Goal: Information Seeking & Learning: Learn about a topic

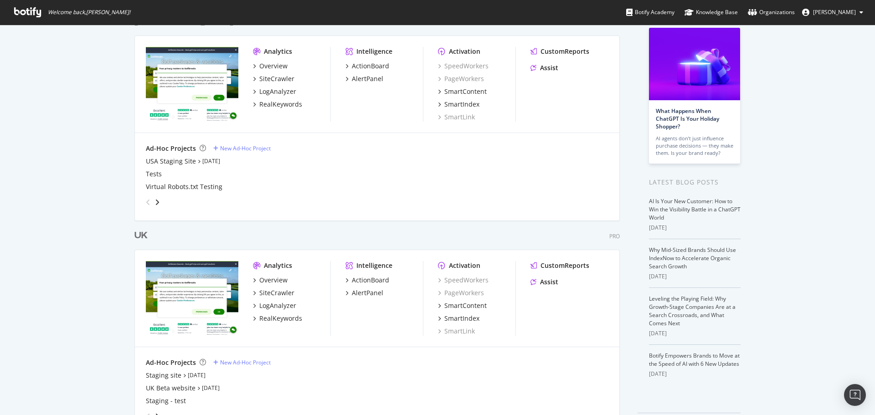
scroll to position [85, 0]
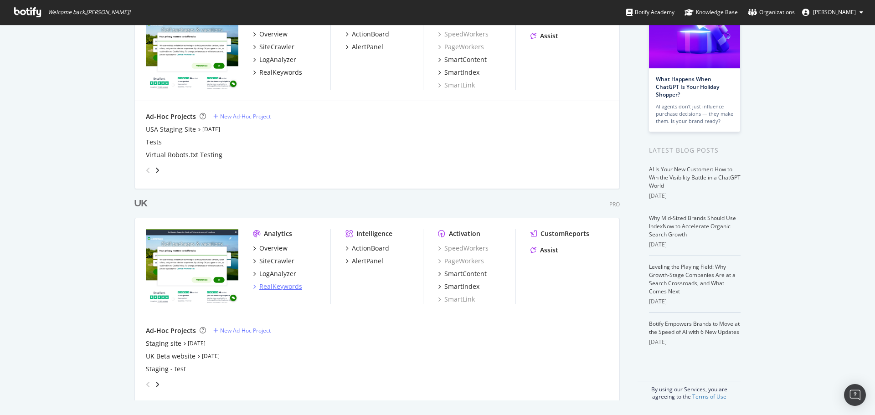
click at [276, 284] on div "RealKeywords" at bounding box center [280, 286] width 43 height 9
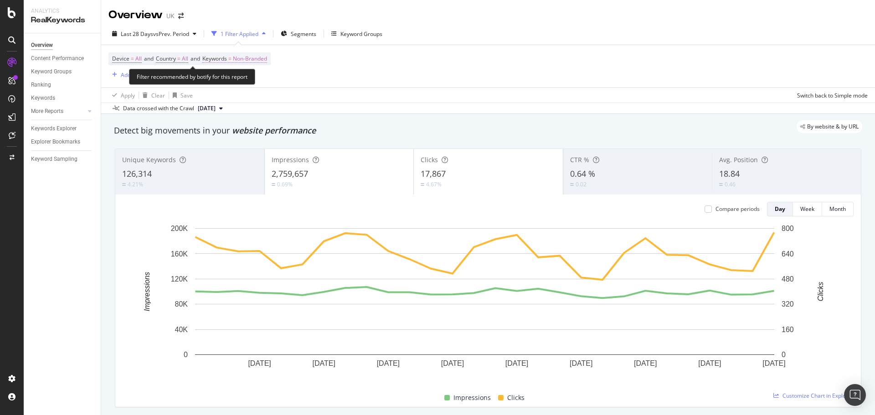
click at [262, 61] on span "Non-Branded" at bounding box center [250, 58] width 34 height 13
click at [252, 82] on span "Non-Branded" at bounding box center [235, 80] width 38 height 8
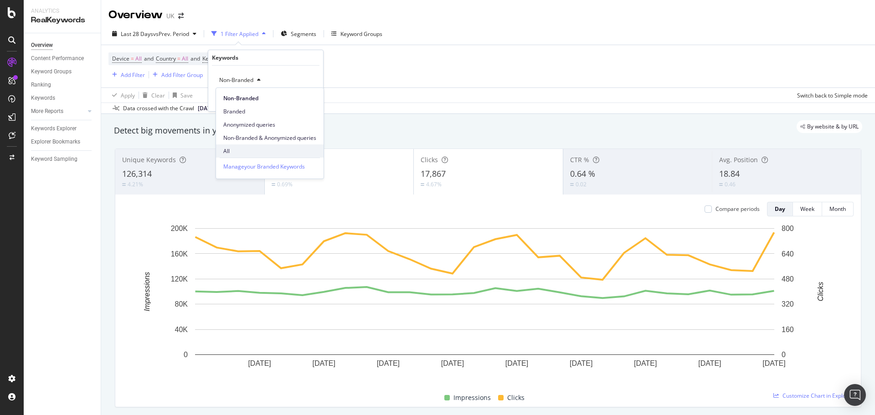
click at [250, 144] on div "All" at bounding box center [270, 150] width 108 height 13
click at [314, 104] on div "All Cancel Add filter Apply" at bounding box center [265, 89] width 115 height 46
click at [315, 100] on div "Apply" at bounding box center [309, 100] width 14 height 8
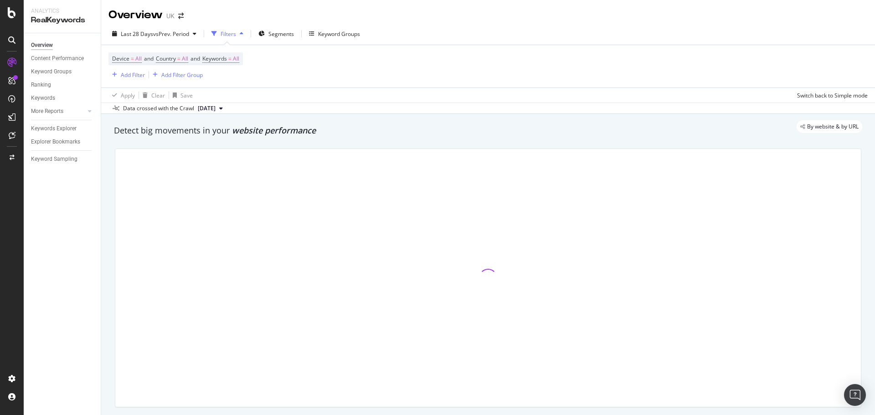
click at [290, 44] on div "Last 28 Days vs Prev. Period Filters Segments Keyword Groups" at bounding box center [488, 35] width 774 height 18
click at [292, 36] on span "Segments" at bounding box center [281, 34] width 26 height 8
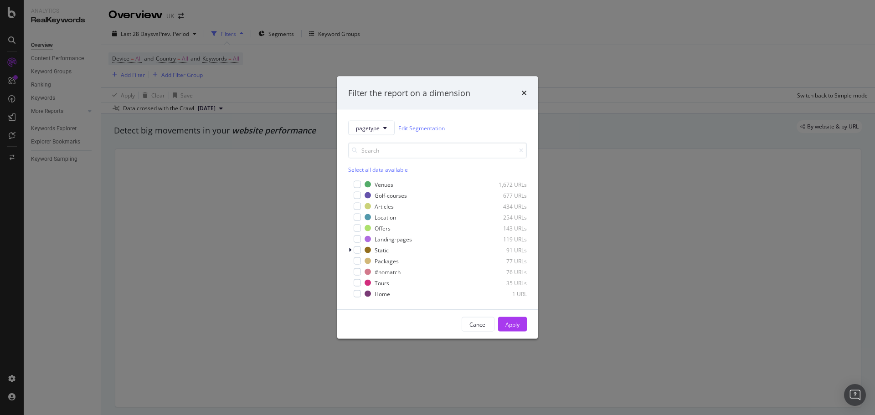
click at [362, 120] on div "pagetype Edit Segmentation Select all data available Venues 1,672 URLs Golf-cou…" at bounding box center [437, 210] width 201 height 200
click at [364, 123] on button "pagetype" at bounding box center [371, 128] width 46 height 15
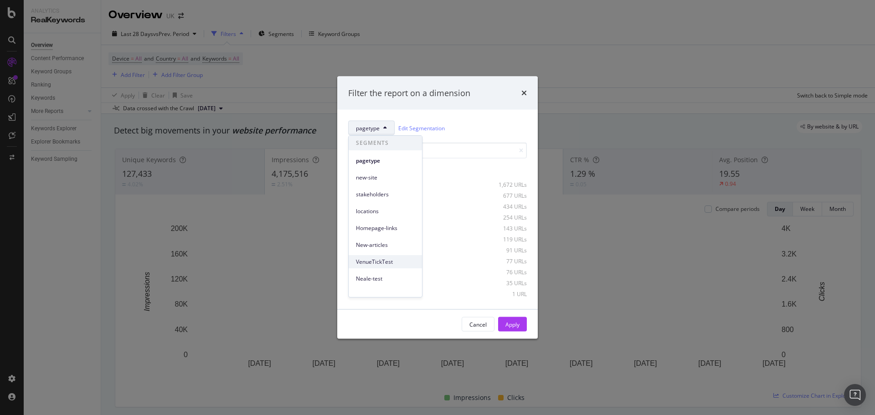
scroll to position [57, 0]
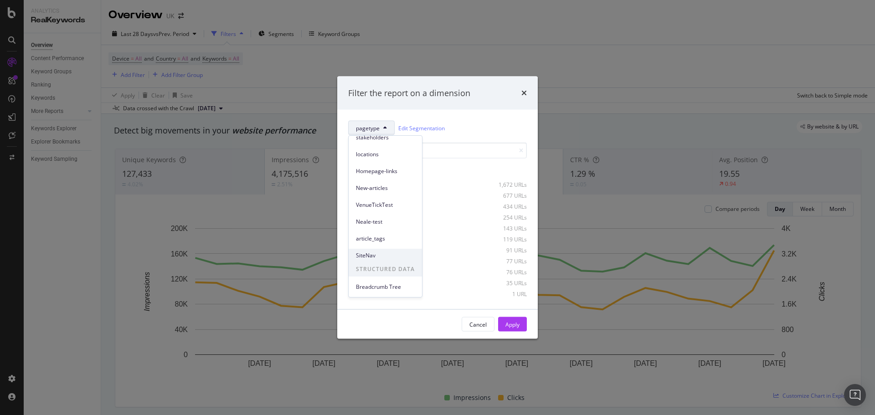
click at [387, 256] on span "SiteNav" at bounding box center [385, 256] width 59 height 8
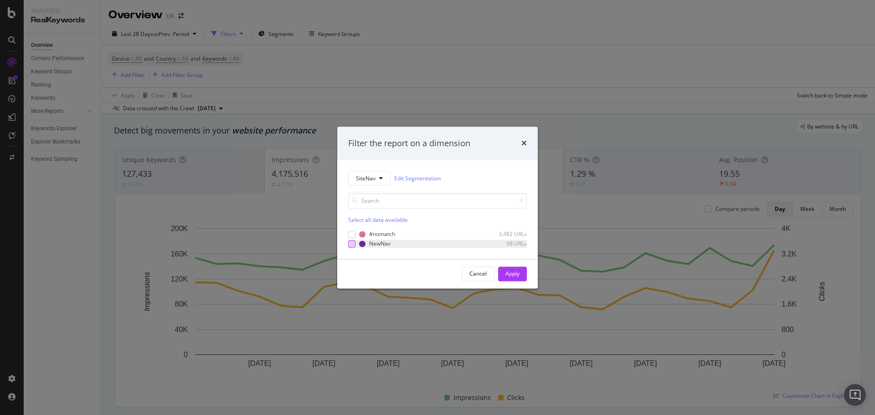
click at [354, 243] on div "modal" at bounding box center [351, 243] width 7 height 7
click at [511, 277] on div "Apply" at bounding box center [512, 274] width 14 height 8
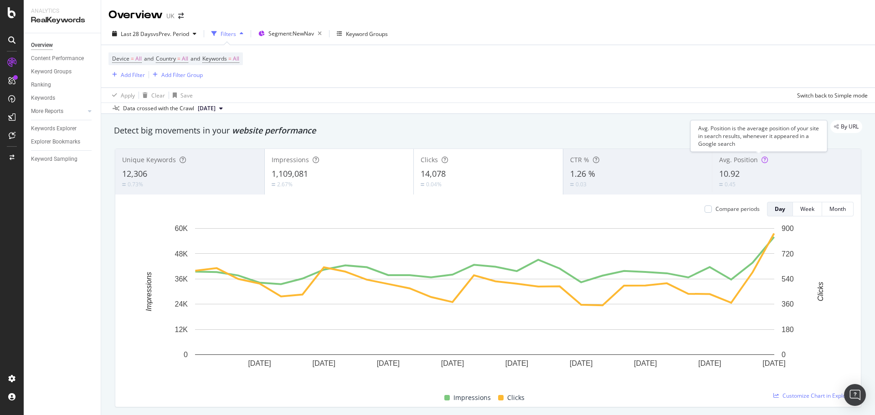
click at [762, 164] on div at bounding box center [765, 159] width 6 height 9
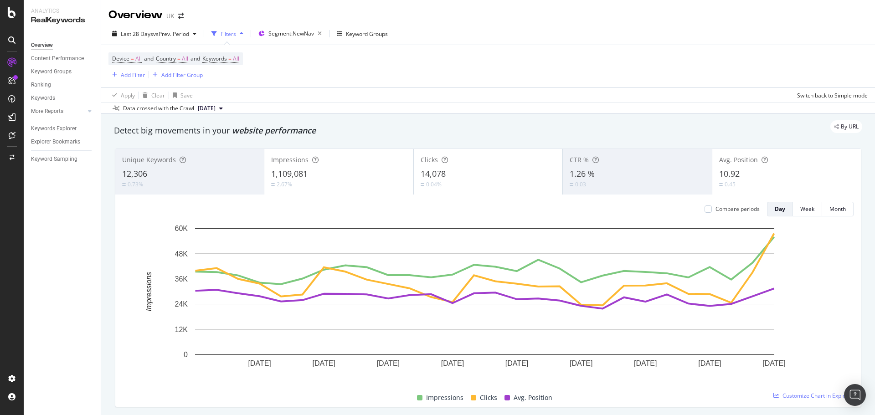
click at [486, 175] on div "14,078" at bounding box center [488, 174] width 135 height 12
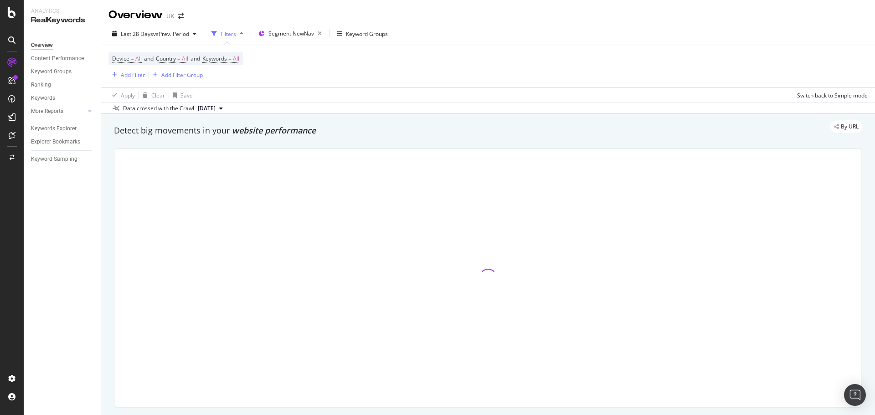
click at [365, 175] on div at bounding box center [488, 278] width 746 height 258
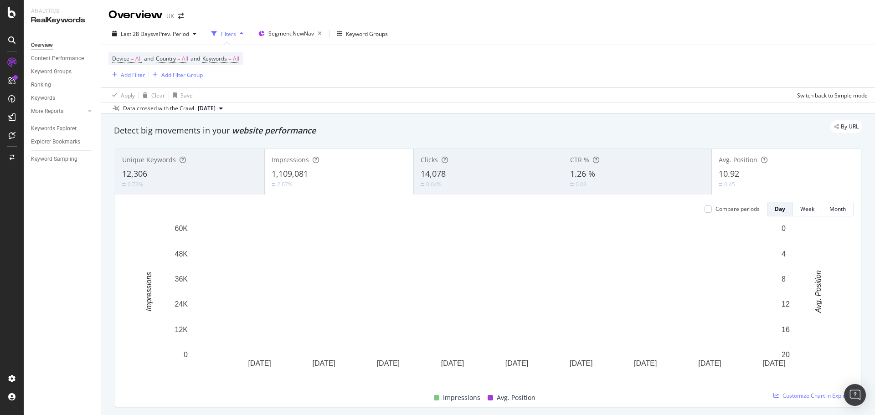
click at [348, 177] on div "1,109,081" at bounding box center [339, 174] width 135 height 12
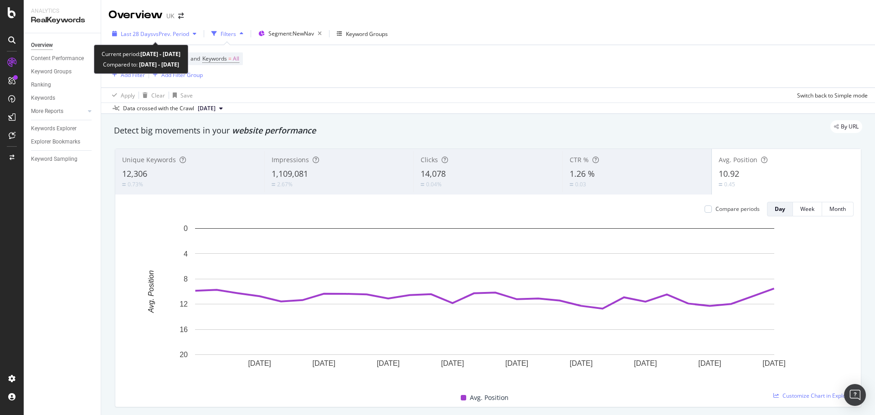
click at [151, 39] on div "Last 28 Days vs Prev. Period" at bounding box center [154, 34] width 92 height 14
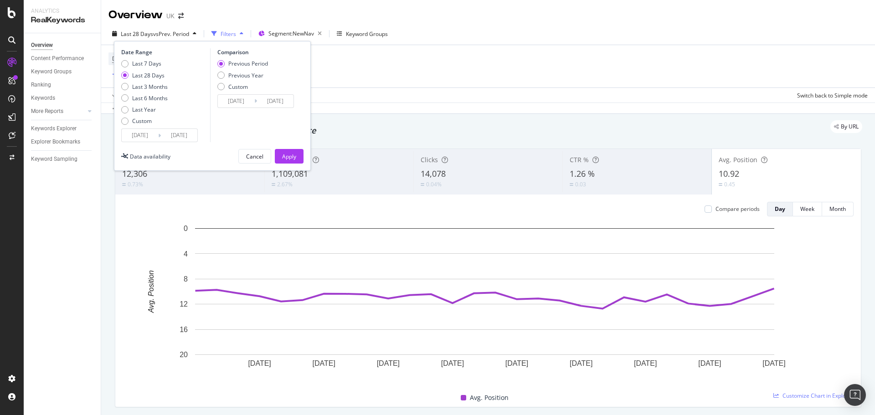
click at [140, 136] on input "[DATE]" at bounding box center [140, 135] width 36 height 13
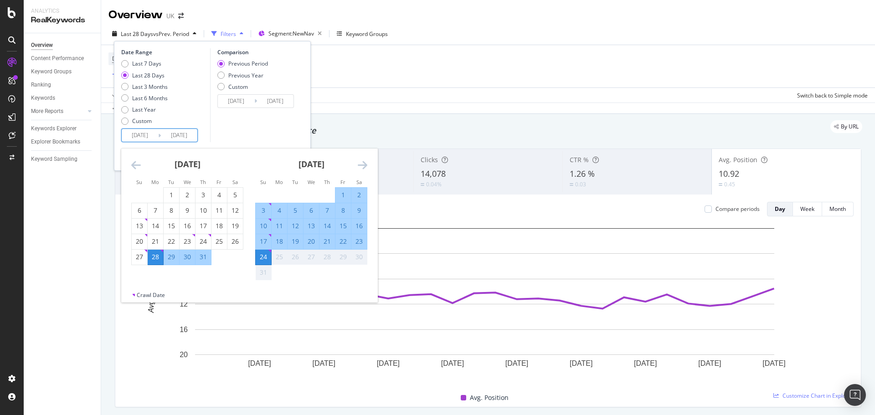
click at [257, 63] on div "Previous Period" at bounding box center [248, 64] width 40 height 8
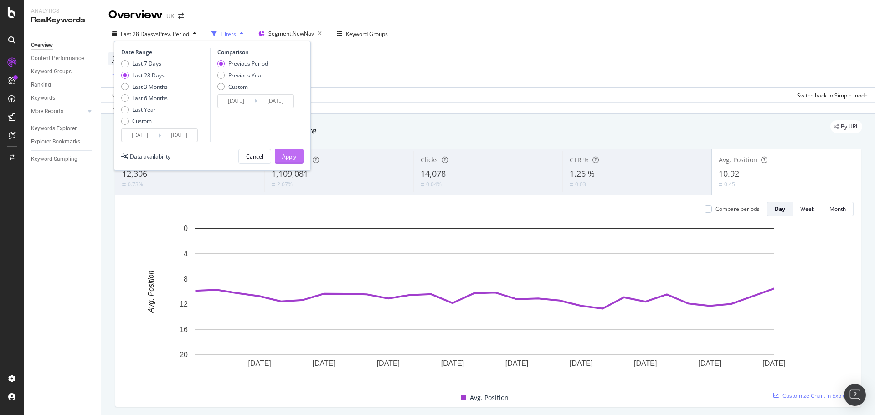
click at [299, 156] on button "Apply" at bounding box center [289, 156] width 29 height 15
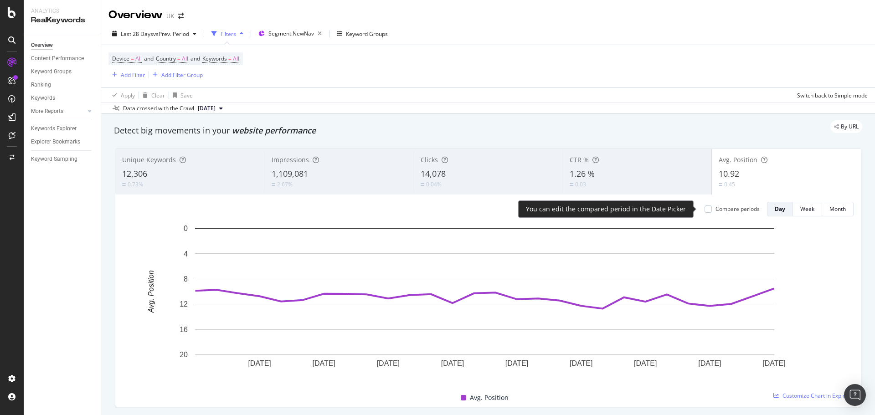
click at [722, 206] on div "Compare periods" at bounding box center [738, 209] width 44 height 8
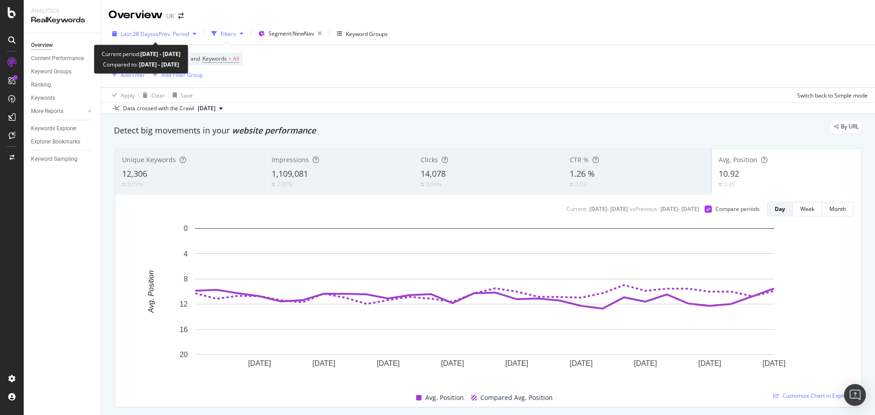
click at [164, 39] on div "Last 28 Days vs Prev. Period" at bounding box center [154, 34] width 92 height 14
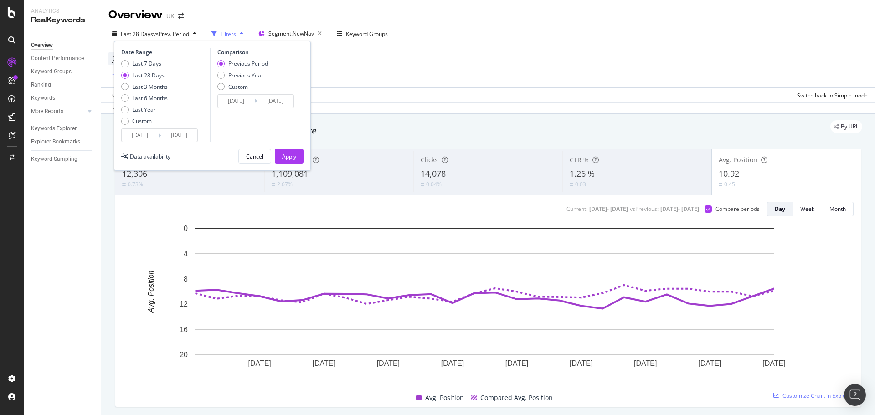
click at [143, 134] on input "[DATE]" at bounding box center [140, 135] width 36 height 13
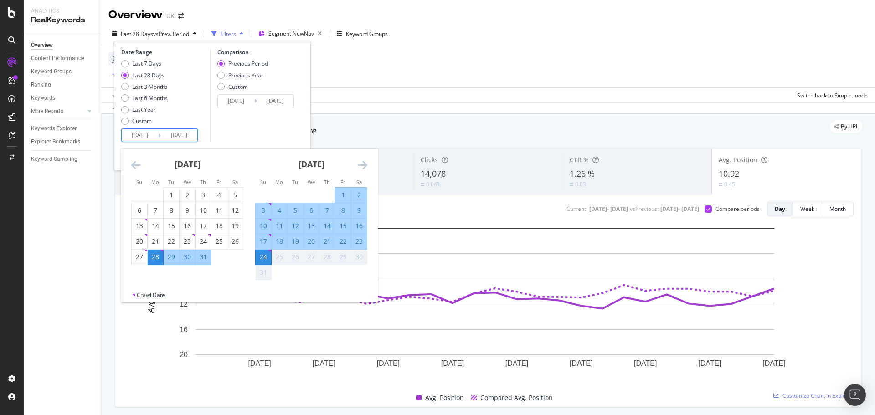
click at [137, 169] on icon "Move backward to switch to the previous month." at bounding box center [136, 165] width 10 height 11
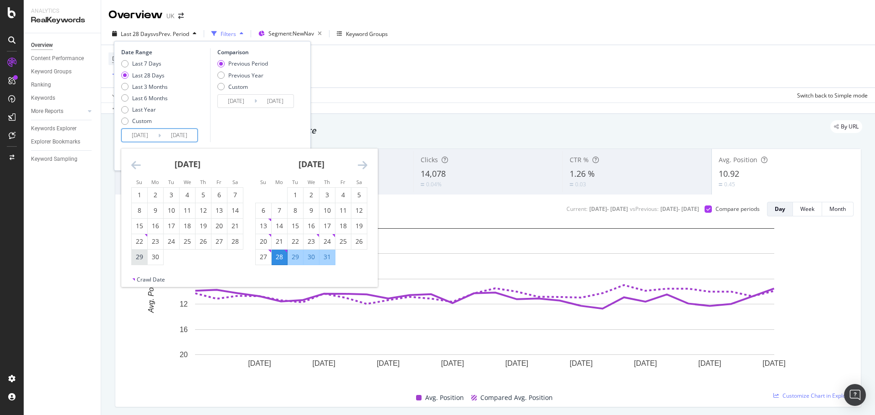
click at [138, 258] on div "29" at bounding box center [139, 257] width 15 height 9
type input "[DATE]"
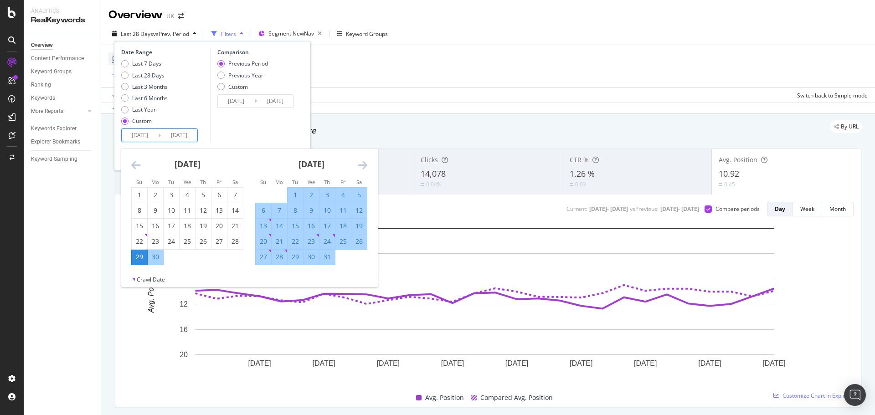
click at [365, 167] on icon "Move forward to switch to the next month." at bounding box center [363, 165] width 10 height 11
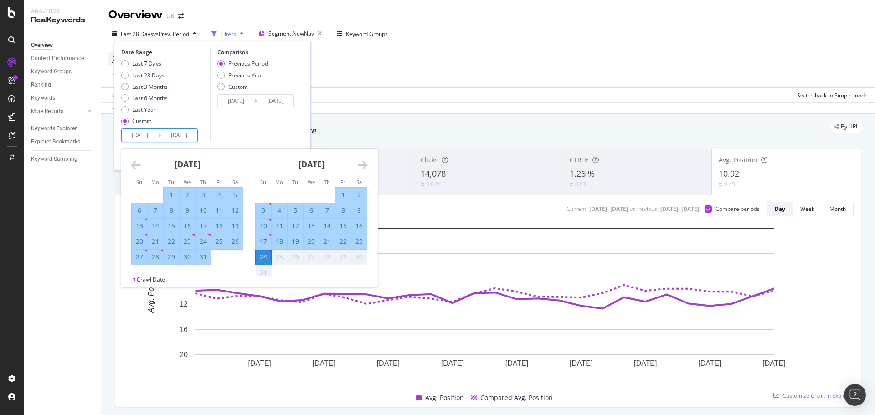
click at [261, 260] on div "24" at bounding box center [263, 257] width 15 height 9
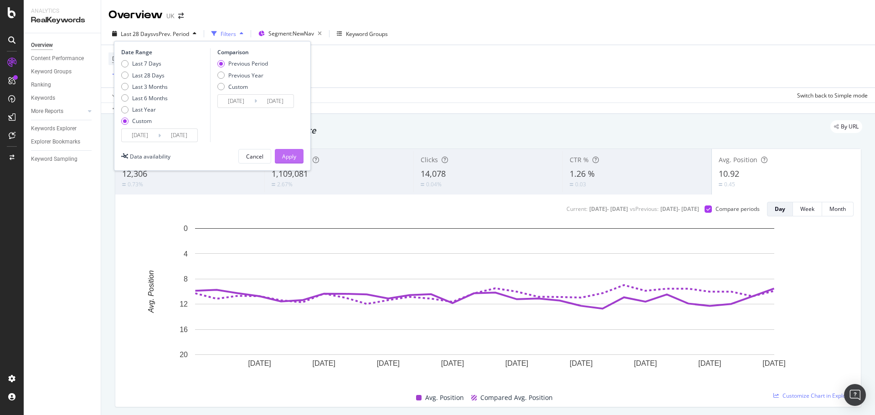
click at [279, 150] on button "Apply" at bounding box center [289, 156] width 29 height 15
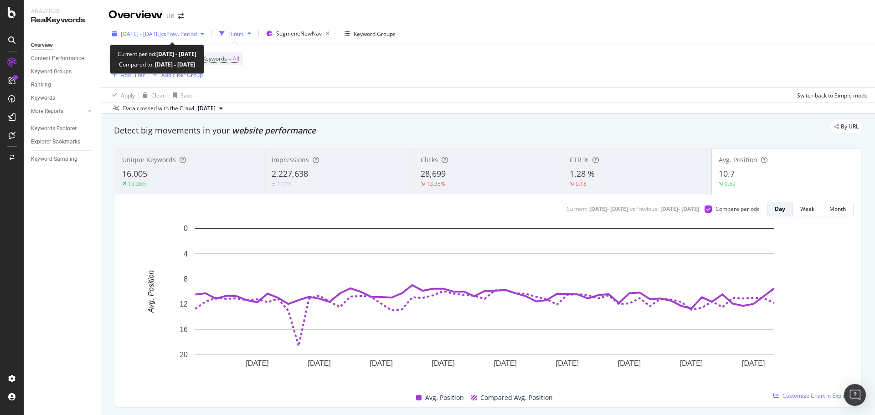
click at [197, 35] on span "vs Prev. Period" at bounding box center [179, 34] width 36 height 8
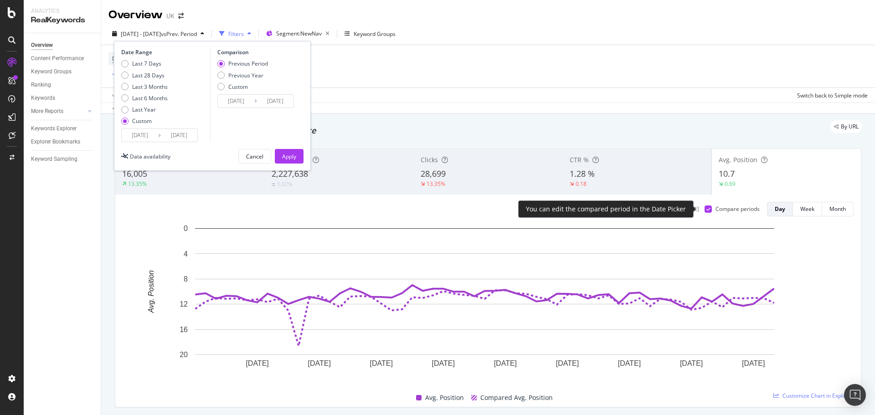
click at [706, 211] on icon at bounding box center [708, 209] width 4 height 5
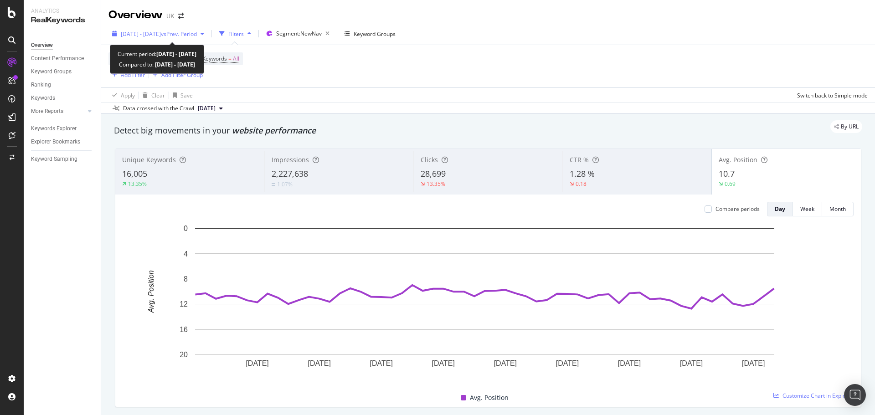
click at [156, 30] on span "[DATE] - [DATE]" at bounding box center [141, 34] width 40 height 8
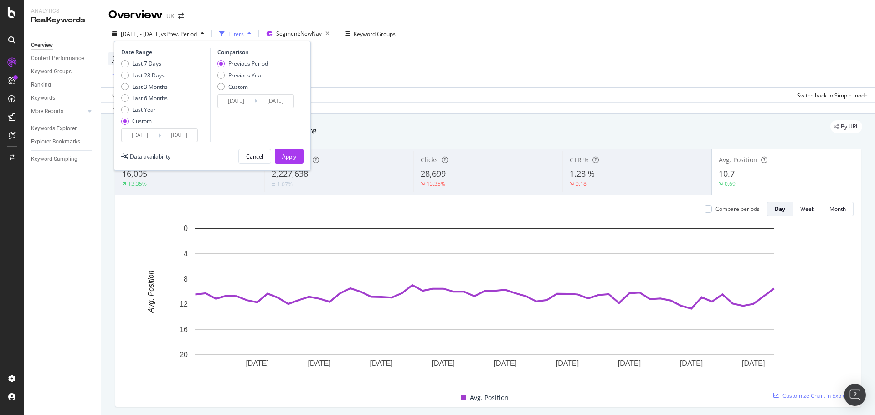
click at [130, 144] on div "Date Range Last 7 Days Last 28 Days Last 3 Months Last 6 Months Last Year Custo…" at bounding box center [212, 106] width 197 height 130
click at [135, 133] on input "[DATE]" at bounding box center [140, 135] width 36 height 13
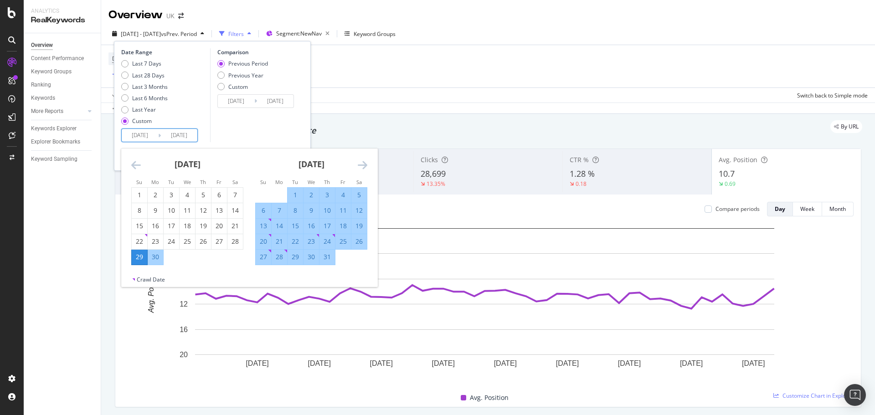
click at [361, 165] on icon "Move forward to switch to the next month." at bounding box center [363, 165] width 10 height 11
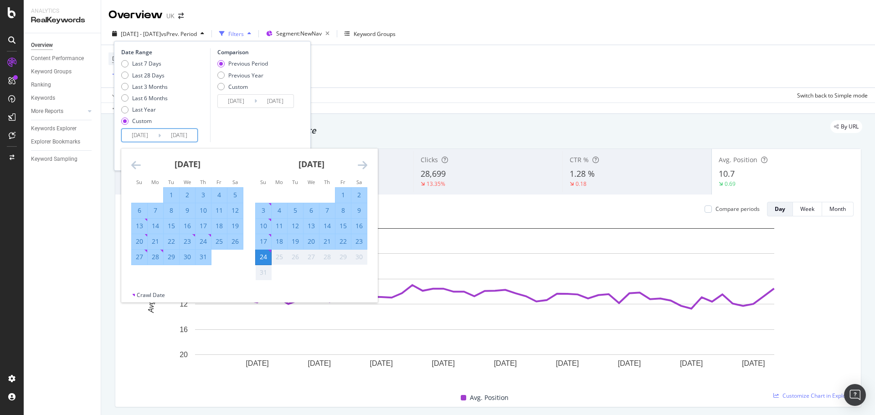
click at [151, 258] on div "28" at bounding box center [155, 257] width 15 height 9
type input "[DATE]"
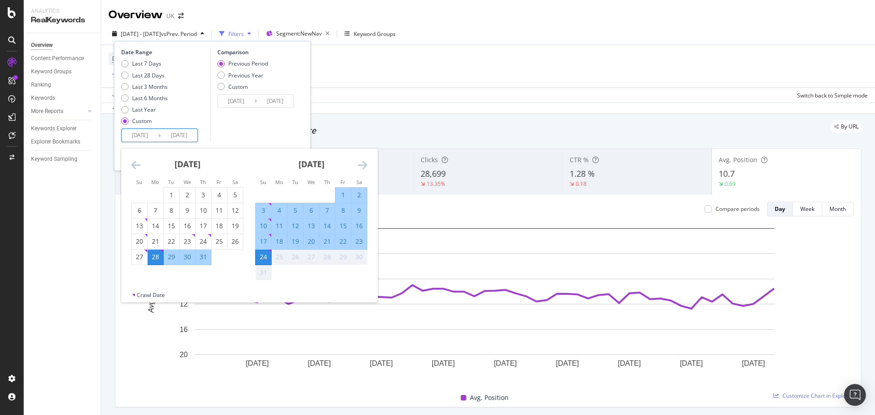
click at [267, 255] on div "24" at bounding box center [263, 257] width 15 height 9
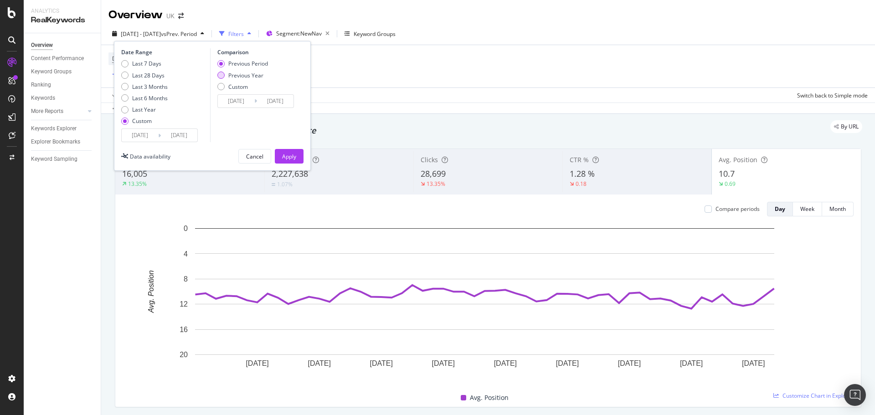
click at [253, 76] on div "Previous Year" at bounding box center [245, 76] width 35 height 8
type input "[DATE]"
click at [253, 59] on div "Comparison Previous Period Previous Year Custom [DATE] Navigate forward to inte…" at bounding box center [253, 95] width 87 height 94
click at [253, 62] on div "Previous Period" at bounding box center [248, 64] width 40 height 8
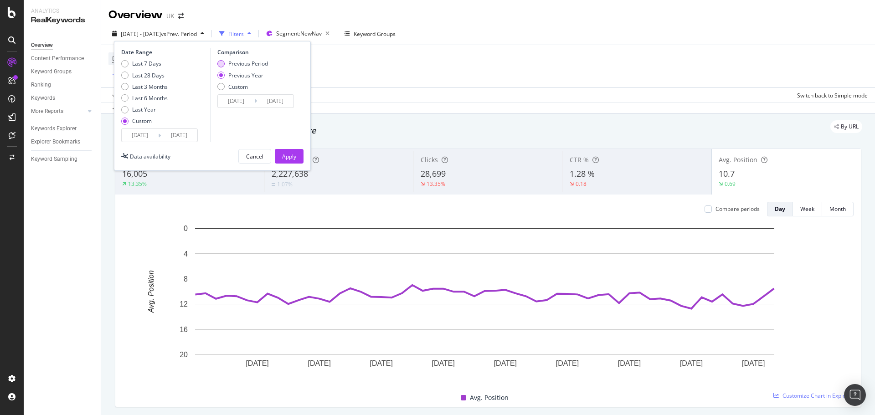
type input "[DATE]"
click at [292, 155] on div "Apply" at bounding box center [289, 157] width 14 height 8
